Goal: Task Accomplishment & Management: Complete application form

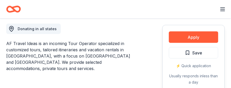
scroll to position [156, 0]
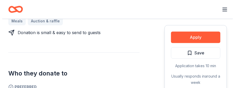
scroll to position [286, 0]
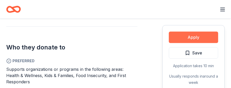
click at [188, 31] on button "Apply" at bounding box center [193, 36] width 49 height 11
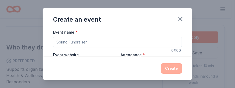
click at [59, 42] on input "Event name *" at bounding box center [117, 42] width 129 height 10
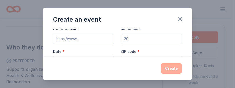
scroll to position [0, 0]
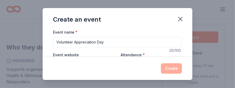
type input "Volunteer Appreciation Day"
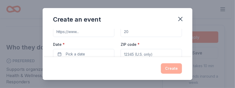
scroll to position [27, 0]
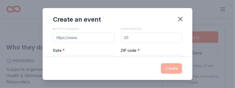
click at [126, 38] on input "Attendance *" at bounding box center [151, 37] width 61 height 10
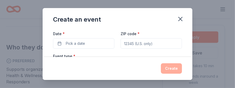
scroll to position [53, 0]
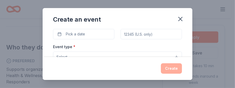
type input "50"
click at [131, 34] on input "ZIP code *" at bounding box center [151, 34] width 61 height 10
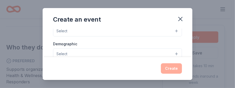
type input "14534"
click at [172, 30] on button "Select" at bounding box center [117, 30] width 129 height 11
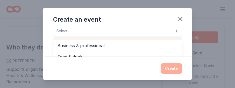
scroll to position [17, 0]
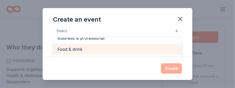
click at [70, 46] on span "Food & drink" at bounding box center [117, 49] width 120 height 7
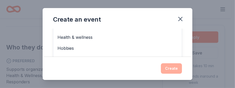
scroll to position [101, 0]
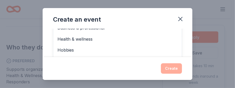
click at [171, 69] on div "Create an event Event name * Volunteer Appreciation Day 26 /100 Event website A…" at bounding box center [118, 43] width 150 height 71
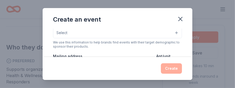
scroll to position [67, 0]
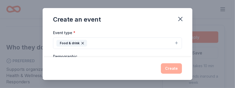
click at [173, 68] on div "Create" at bounding box center [117, 68] width 129 height 10
click at [153, 27] on div "Create an event" at bounding box center [118, 18] width 150 height 21
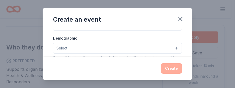
scroll to position [89, 0]
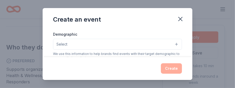
click at [173, 43] on button "Select" at bounding box center [117, 44] width 129 height 11
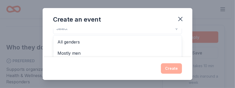
scroll to position [111, 0]
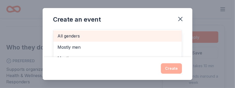
click at [71, 37] on span "All genders" at bounding box center [117, 35] width 120 height 7
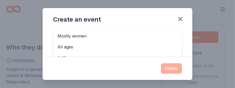
scroll to position [0, 0]
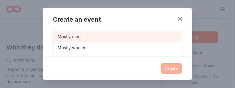
click at [77, 35] on span "Mostly men" at bounding box center [117, 36] width 120 height 7
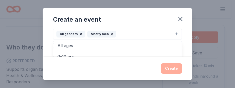
scroll to position [13, 0]
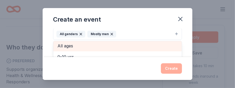
click at [68, 45] on span "All ages" at bounding box center [117, 45] width 120 height 7
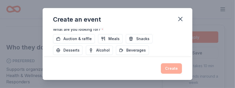
scroll to position [191, 0]
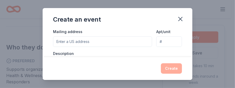
scroll to position [116, 0]
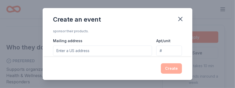
click at [58, 51] on input "Mailing address" at bounding box center [102, 50] width 99 height 10
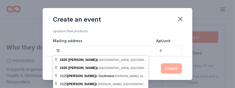
type input "1"
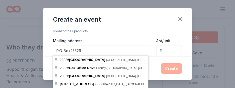
click at [71, 50] on input "P.O. Box23326" at bounding box center [102, 50] width 99 height 10
click at [131, 28] on div "Create an event" at bounding box center [118, 18] width 150 height 21
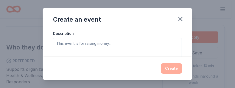
scroll to position [124, 0]
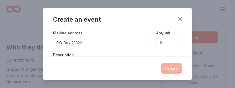
click at [84, 42] on input "P.O. Box 23326" at bounding box center [102, 43] width 99 height 10
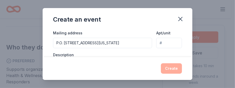
type input "P.O. Box 23326 Rochester New York 14692"
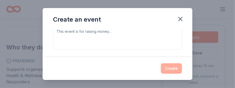
scroll to position [151, 0]
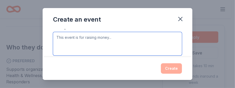
click at [56, 36] on textarea at bounding box center [117, 43] width 129 height 23
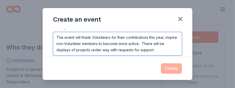
type textarea "The event will thank Volunteers for their contributions this year, inspire non-…"
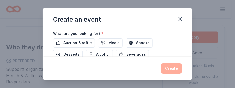
scroll to position [187, 0]
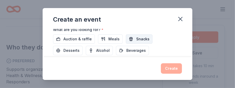
click at [136, 37] on span "Snacks" at bounding box center [142, 39] width 13 height 6
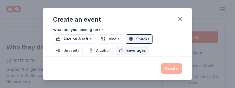
click at [131, 47] on span "Beverages" at bounding box center [135, 50] width 19 height 6
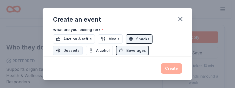
click at [75, 50] on span "Desserts" at bounding box center [71, 50] width 16 height 6
click at [172, 67] on div "Create" at bounding box center [117, 68] width 129 height 10
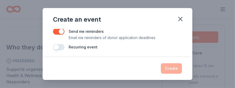
scroll to position [221, 0]
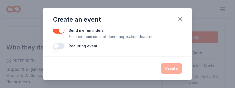
click at [60, 44] on button "button" at bounding box center [58, 46] width 11 height 6
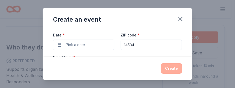
scroll to position [38, 0]
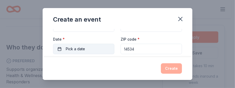
click at [67, 48] on span "Pick a date" at bounding box center [75, 49] width 19 height 6
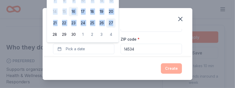
drag, startPoint x: 116, startPoint y: 11, endPoint x: 115, endPoint y: 19, distance: 8.7
click at [115, 19] on div "September 2025 Su Mo Tu We Th Fr Sa 31 1 2 3 4 5 6 7 8 9 10 11 12 13 14 15 16 1…" at bounding box center [83, 2] width 72 height 80
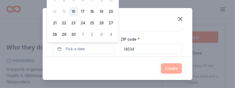
click at [137, 3] on div "Create an event Event name * Volunteer Appreciation Day 26 /100 Event website A…" at bounding box center [117, 44] width 235 height 88
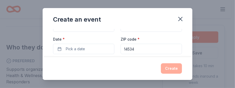
click at [206, 13] on div "Create an event Event name * Volunteer Appreciation Day 26 /100 Event website A…" at bounding box center [117, 44] width 235 height 88
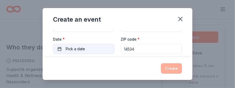
click at [66, 49] on span "Pick a date" at bounding box center [75, 49] width 19 height 6
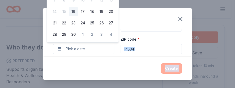
drag, startPoint x: 115, startPoint y: 4, endPoint x: 117, endPoint y: 44, distance: 40.0
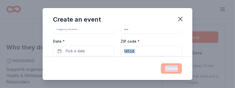
scroll to position [31, 0]
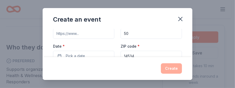
click at [58, 34] on input "Event website" at bounding box center [83, 33] width 61 height 10
type input "rgvrrm.org"
click at [122, 33] on input "50" at bounding box center [151, 33] width 61 height 10
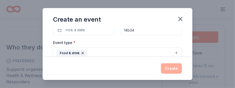
scroll to position [83, 0]
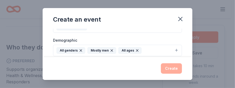
type input "40"
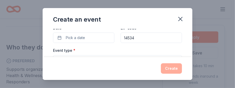
scroll to position [39, 0]
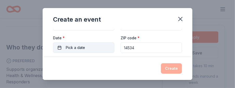
click at [69, 47] on span "Pick a date" at bounding box center [75, 47] width 19 height 6
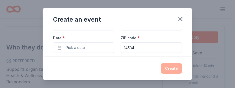
drag, startPoint x: 121, startPoint y: 11, endPoint x: 142, endPoint y: 17, distance: 22.3
click at [142, 17] on div "Create an event" at bounding box center [118, 18] width 150 height 21
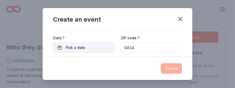
click at [68, 47] on span "Pick a date" at bounding box center [75, 47] width 19 height 6
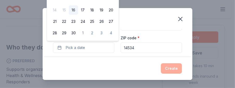
click at [50, 4] on tbody "31 1 2 3 4 5 6 7 8 9 10 11 12 13 14 15 16 17 18 19 20 21 22 23 24 25 26 27 28 2…" at bounding box center [82, 9] width 65 height 57
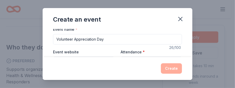
scroll to position [0, 0]
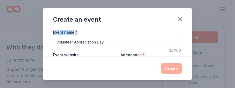
drag, startPoint x: 131, startPoint y: 11, endPoint x: 154, endPoint y: 28, distance: 27.9
click at [154, 28] on div "Create an event" at bounding box center [118, 18] width 150 height 21
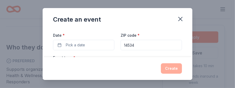
scroll to position [44, 0]
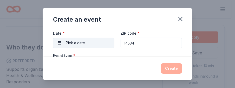
click at [68, 44] on span "Pick a date" at bounding box center [75, 43] width 19 height 6
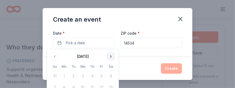
click at [112, 56] on button "Go to next month" at bounding box center [110, 56] width 7 height 7
click at [112, 84] on button "8" at bounding box center [110, 87] width 9 height 9
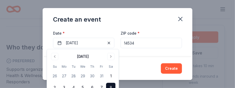
click at [147, 67] on div "Create" at bounding box center [117, 68] width 129 height 10
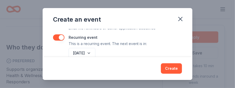
scroll to position [227, 0]
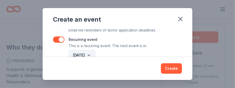
click at [95, 54] on button "September 2026" at bounding box center [82, 55] width 27 height 10
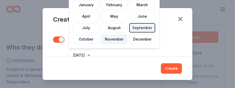
click at [110, 39] on button "November" at bounding box center [114, 39] width 26 height 9
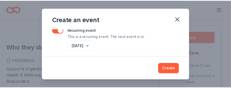
scroll to position [239, 0]
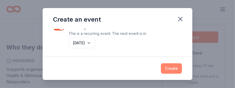
click at [172, 67] on button "Create" at bounding box center [171, 68] width 21 height 10
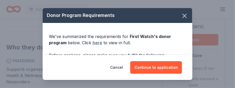
click at [95, 43] on link "here" at bounding box center [97, 42] width 10 height 6
click at [181, 16] on icon "button" at bounding box center [184, 15] width 7 height 7
